Goal: Information Seeking & Learning: Find specific fact

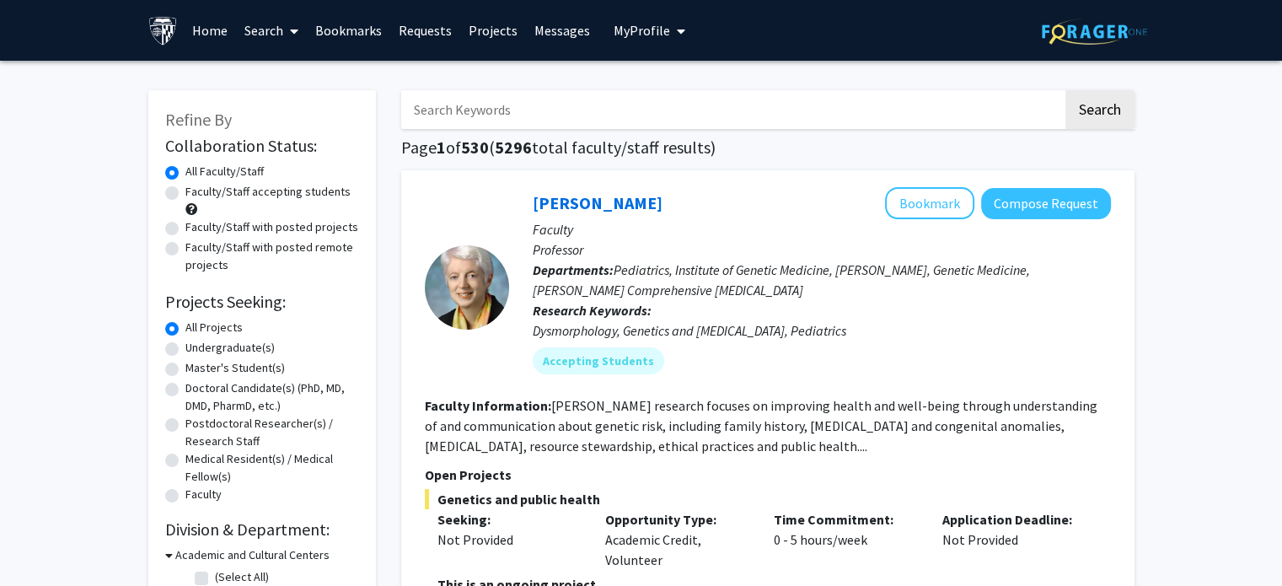
click at [611, 116] on input "Search Keywords" at bounding box center [732, 109] width 662 height 39
click at [1066, 90] on button "Search" at bounding box center [1100, 109] width 69 height 39
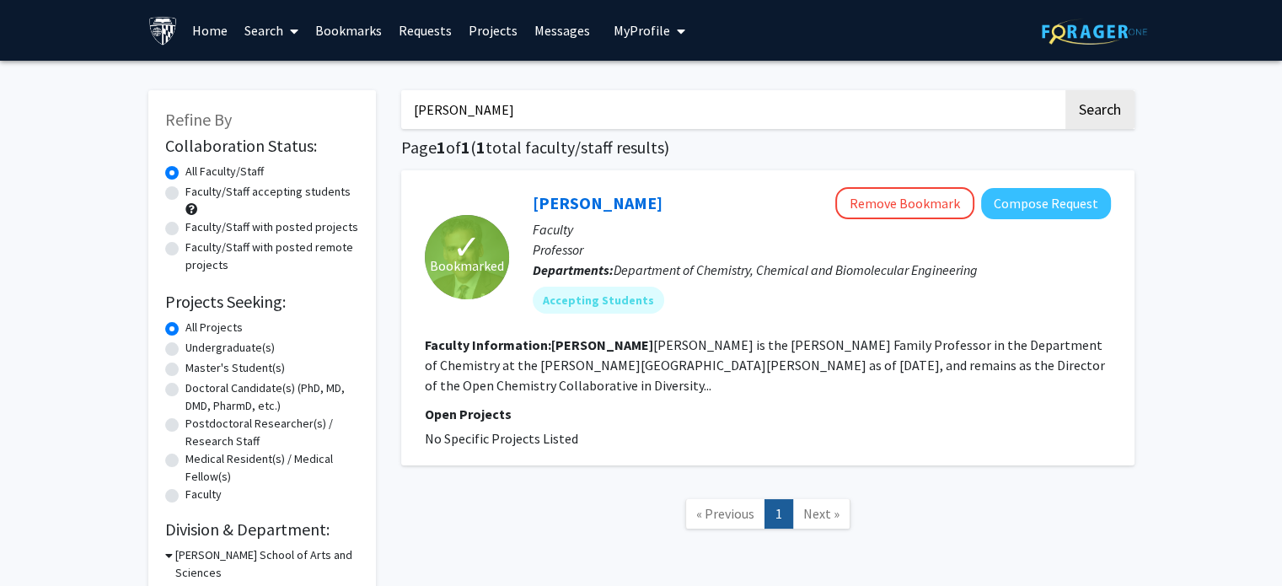
drag, startPoint x: 561, startPoint y: 121, endPoint x: 353, endPoint y: 108, distance: 207.8
click at [353, 108] on div "Refine By Collaboration Status: Collaboration Status All Faculty/Staff Collabor…" at bounding box center [642, 367] width 1012 height 589
click at [1066, 90] on button "Search" at bounding box center [1100, 109] width 69 height 39
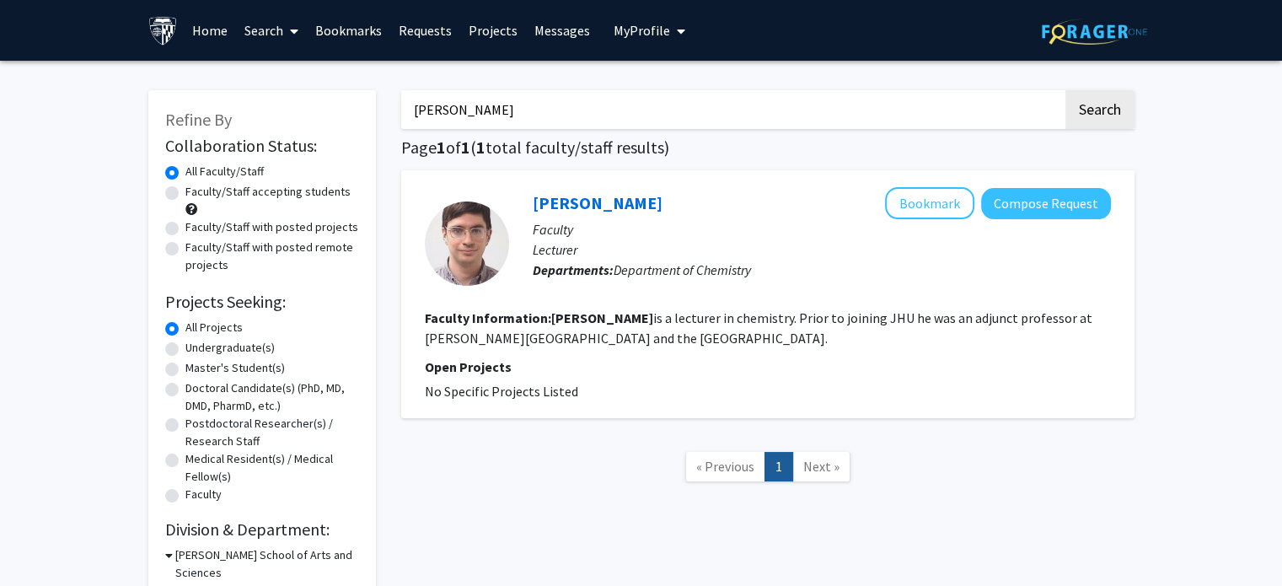
drag, startPoint x: 455, startPoint y: 121, endPoint x: 337, endPoint y: 137, distance: 119.1
click at [337, 137] on div "Refine By Collaboration Status: Collaboration Status All Faculty/Staff Collabor…" at bounding box center [642, 350] width 1012 height 554
click at [1066, 90] on button "Search" at bounding box center [1100, 109] width 69 height 39
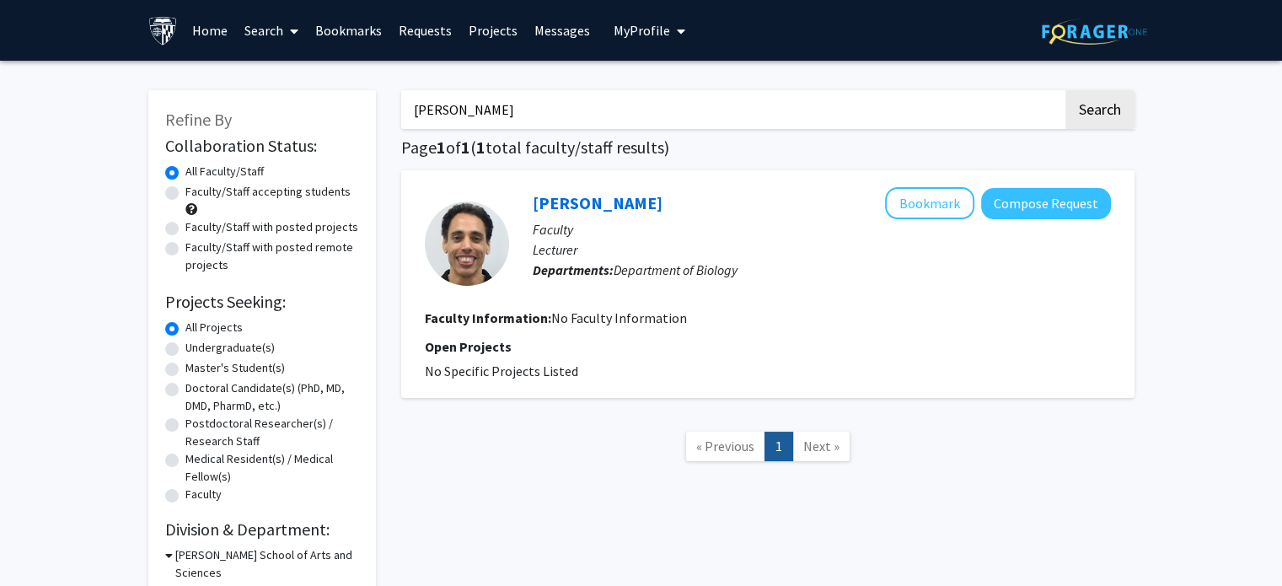
drag, startPoint x: 517, startPoint y: 90, endPoint x: 296, endPoint y: 134, distance: 225.2
click at [296, 134] on div "Refine By Collaboration Status: Collaboration Status All Faculty/Staff Collabor…" at bounding box center [642, 350] width 1012 height 554
click at [1066, 90] on button "Search" at bounding box center [1100, 109] width 69 height 39
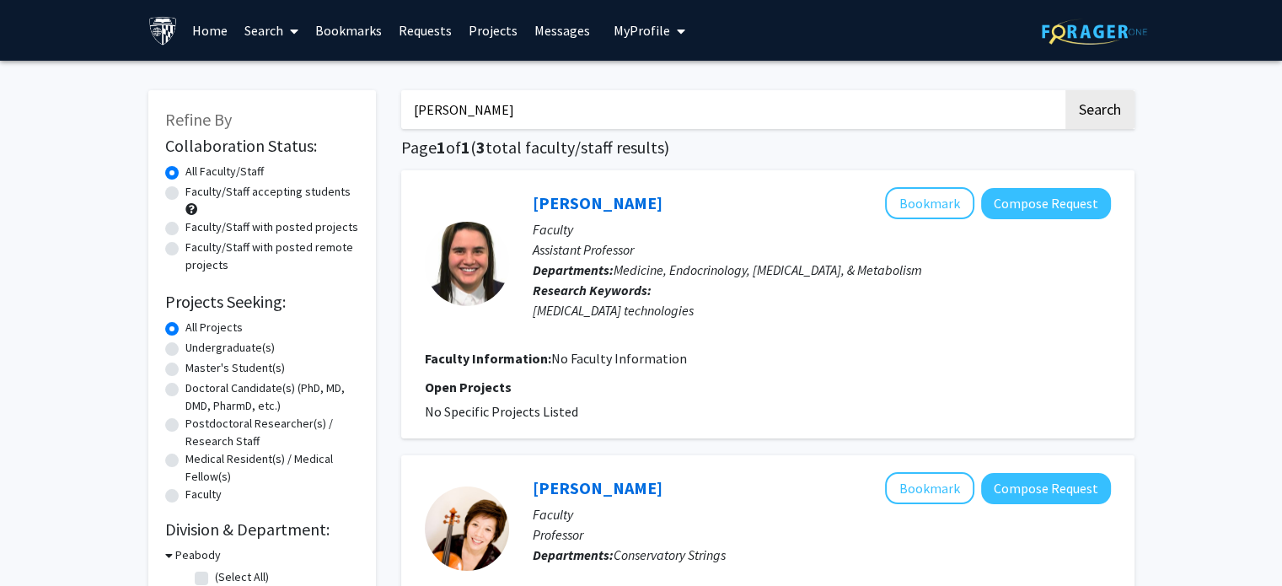
click at [435, 117] on input "[PERSON_NAME]" at bounding box center [732, 109] width 662 height 39
click at [1066, 90] on button "Search" at bounding box center [1100, 109] width 69 height 39
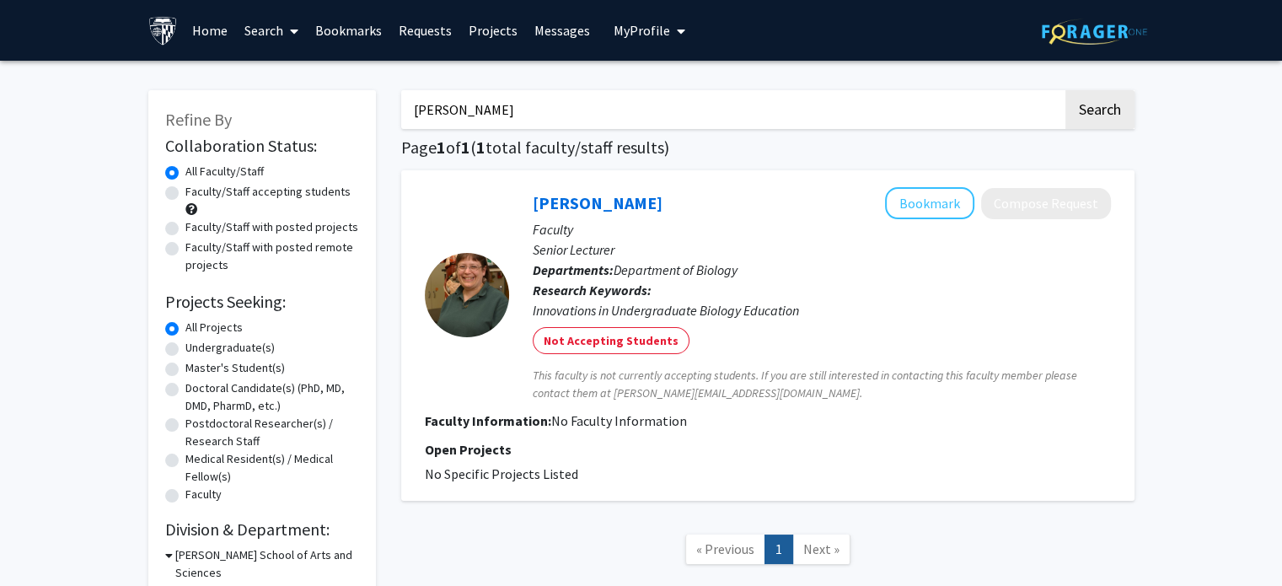
drag, startPoint x: 549, startPoint y: 110, endPoint x: 349, endPoint y: 134, distance: 201.2
click at [349, 134] on div "Refine By Collaboration Status: Collaboration Status All Faculty/Staff Collabor…" at bounding box center [642, 350] width 1012 height 554
type input "n"
click at [1066, 90] on button "Search" at bounding box center [1100, 109] width 69 height 39
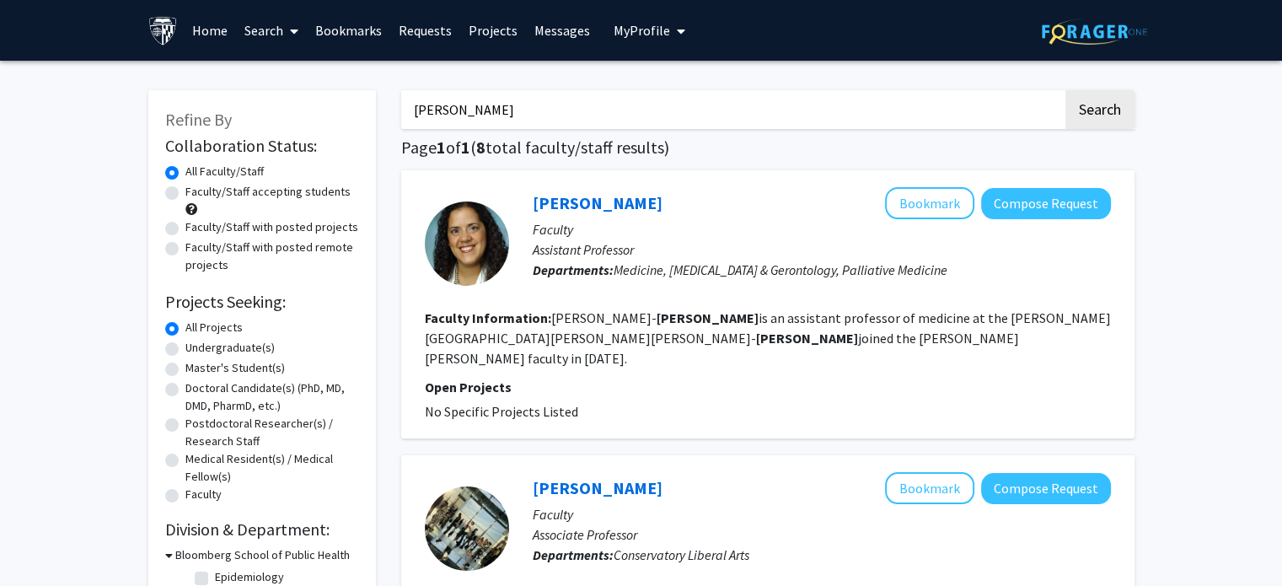
drag, startPoint x: 472, startPoint y: 99, endPoint x: 374, endPoint y: 104, distance: 97.9
type input "[PERSON_NAME]"
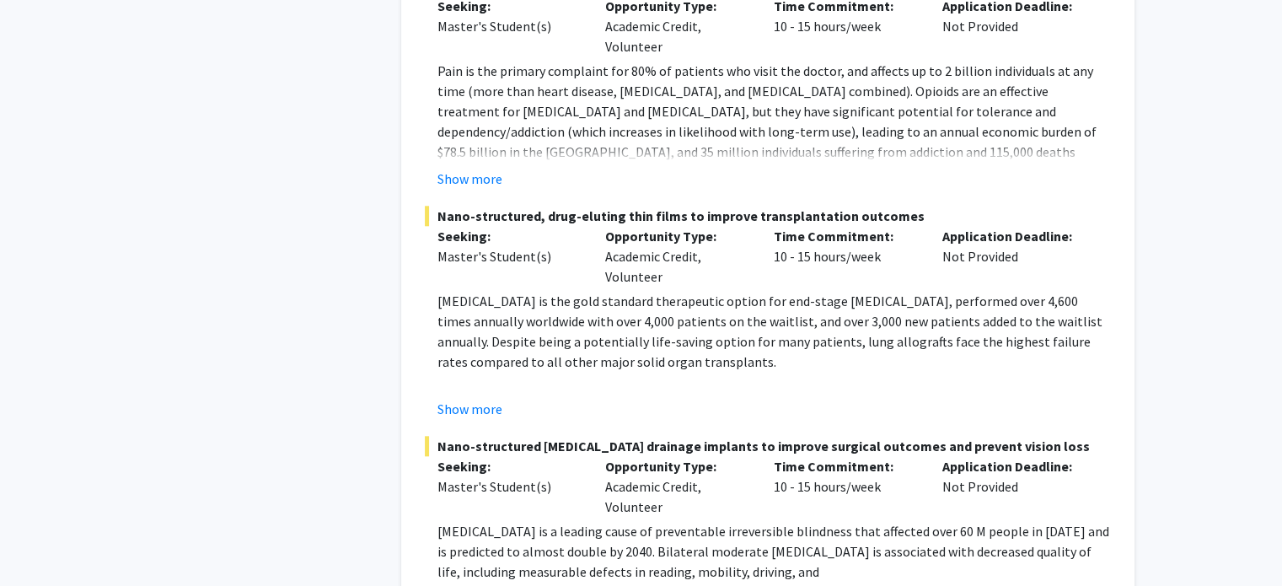
scroll to position [8161, 0]
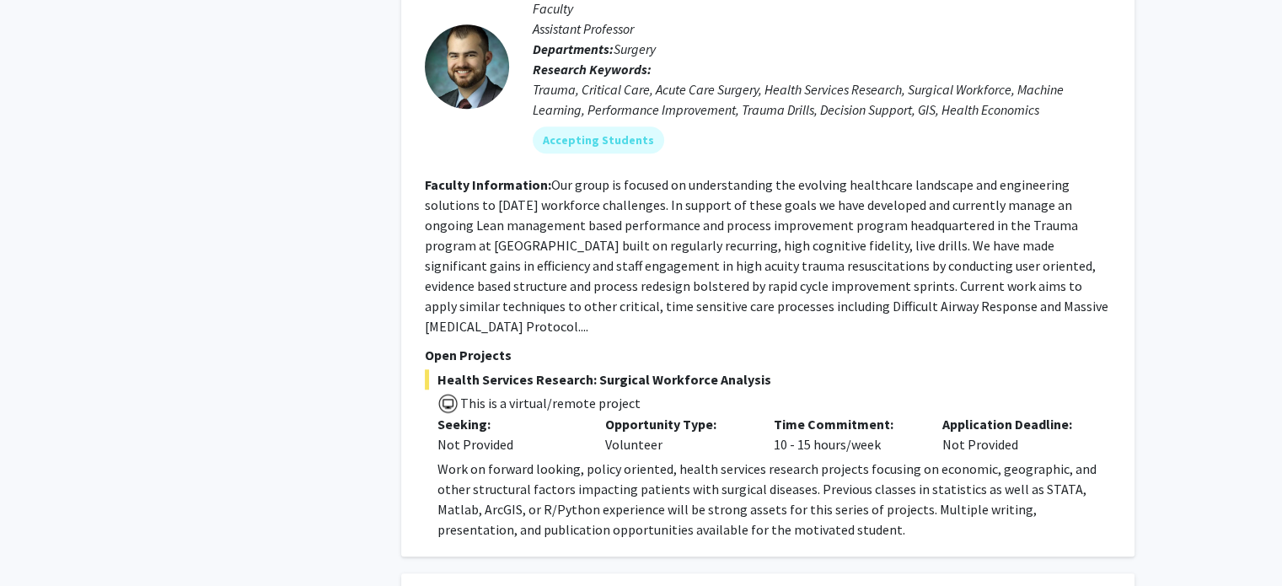
scroll to position [1535, 0]
